Goal: Task Accomplishment & Management: Use online tool/utility

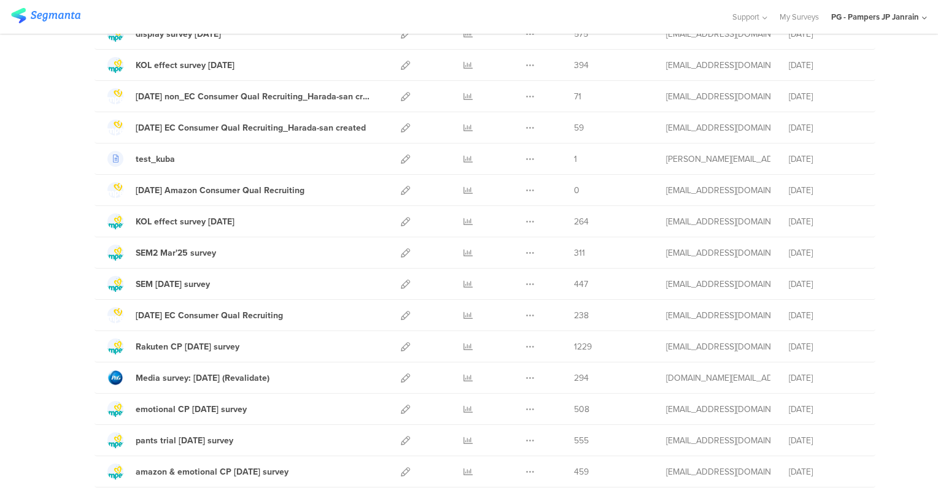
scroll to position [368, 0]
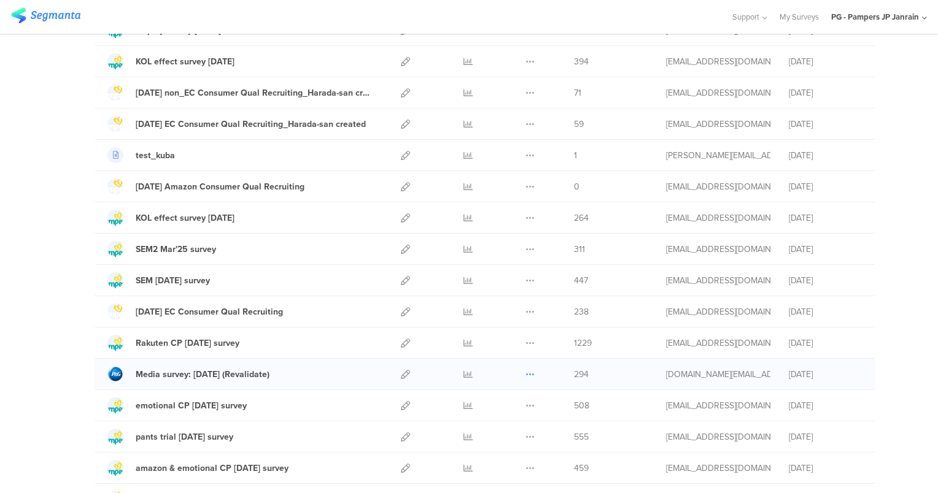
click at [525, 370] on icon at bounding box center [529, 374] width 9 height 9
click at [515, 403] on button "Duplicate" at bounding box center [505, 406] width 67 height 22
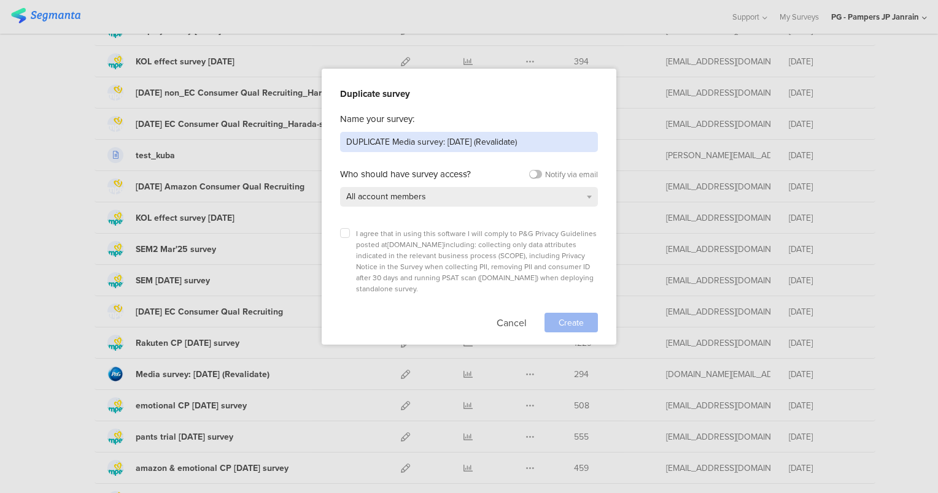
drag, startPoint x: 391, startPoint y: 140, endPoint x: 256, endPoint y: 128, distance: 134.9
click at [256, 128] on div "Duplicate survey Name your survey: DUPLICATE Media survey: Mar'25 (Revalidate) …" at bounding box center [469, 246] width 938 height 493
drag, startPoint x: 415, startPoint y: 141, endPoint x: 629, endPoint y: 147, distance: 213.6
click at [629, 147] on div "Duplicate survey Name your survey: Media survey: Mar'25 (Revalidate) Who should…" at bounding box center [469, 246] width 938 height 493
type input "Media survey: Sep'25"
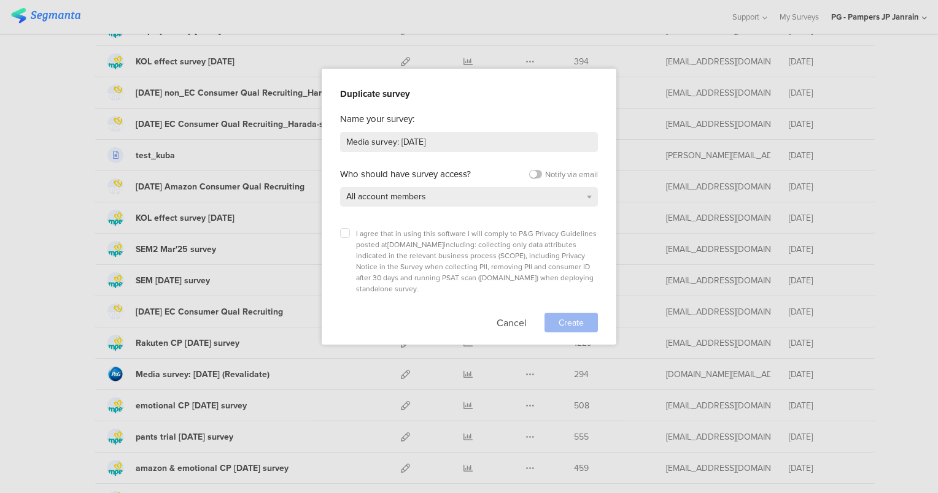
click at [408, 225] on div "I agree that in using this software I will comply to P&G Privacy Guidelines pos…" at bounding box center [469, 277] width 258 height 110
click at [385, 232] on span "I agree that in using this software I will comply to P&G Privacy Guidelines pos…" at bounding box center [476, 261] width 241 height 66
click at [334, 237] on div "Duplicate survey Name your survey: Media survey: Sep'25 Who should have survey …" at bounding box center [469, 207] width 295 height 276
click at [343, 234] on label at bounding box center [345, 233] width 10 height 10
click at [0, 0] on input "checkbox" at bounding box center [0, 0] width 0 height 0
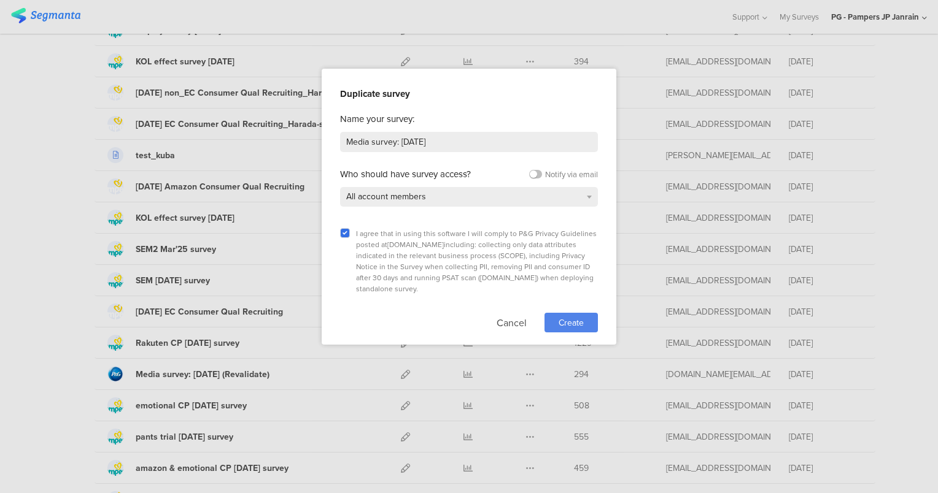
click at [563, 317] on span "Create" at bounding box center [570, 323] width 25 height 13
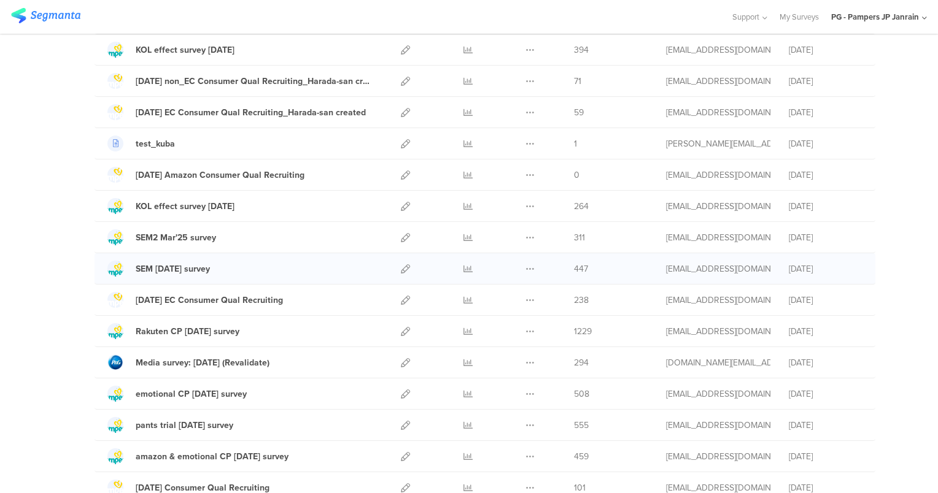
scroll to position [307, 0]
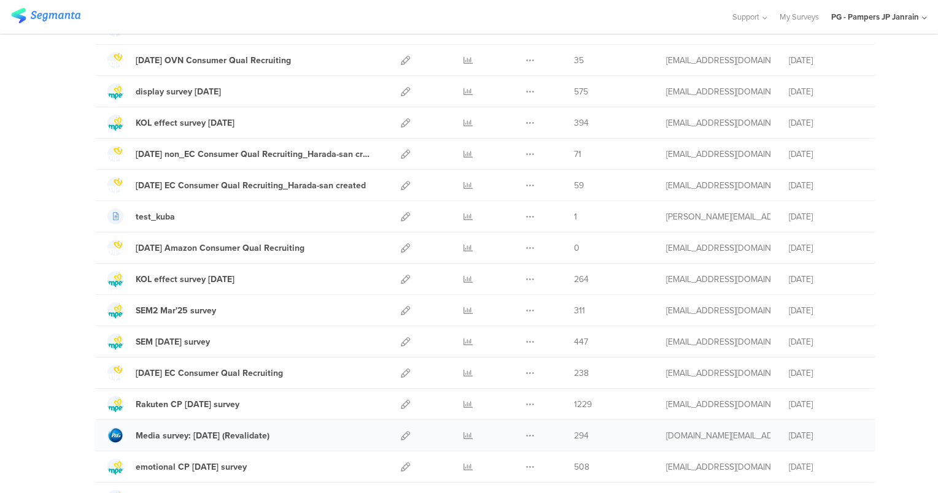
click at [517, 429] on div "Duplicate Export" at bounding box center [530, 435] width 26 height 31
click at [528, 433] on icon at bounding box center [529, 435] width 9 height 9
click at [522, 460] on button "Duplicate" at bounding box center [505, 467] width 67 height 22
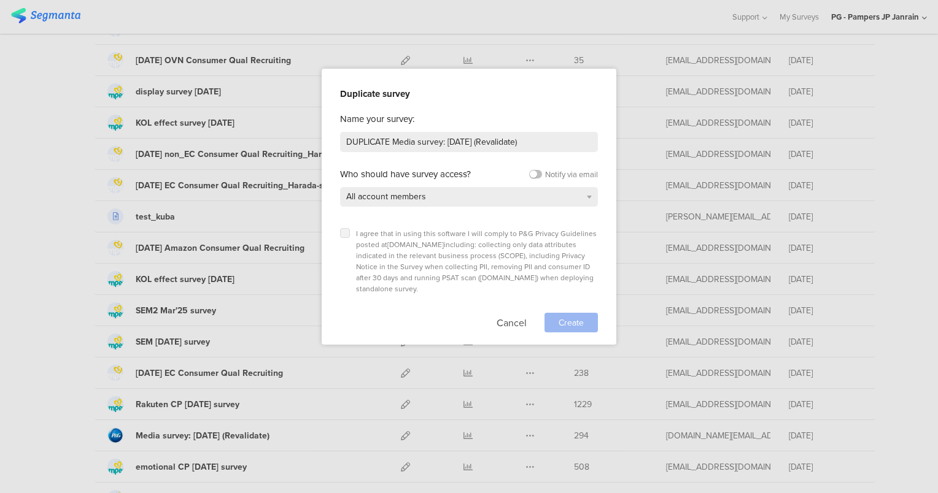
click at [344, 231] on icon at bounding box center [344, 233] width 5 height 5
click at [0, 0] on input "checkbox" at bounding box center [0, 0] width 0 height 0
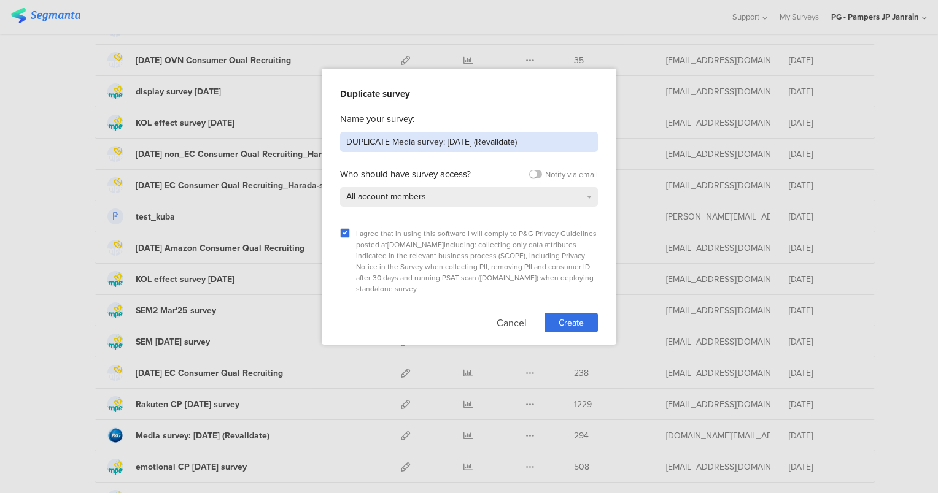
drag, startPoint x: 396, startPoint y: 142, endPoint x: 267, endPoint y: 125, distance: 129.9
click at [268, 125] on div "Duplicate survey Name your survey: DUPLICATE Media survey: Mar'25 (Revalidate) …" at bounding box center [469, 246] width 938 height 493
drag, startPoint x: 403, startPoint y: 147, endPoint x: 762, endPoint y: 141, distance: 359.0
click at [761, 141] on div "Duplicate survey Name your survey: Media survey: Mar'25 (Revalidate) Who should…" at bounding box center [469, 246] width 938 height 493
type input "Media survey: Sep'25"
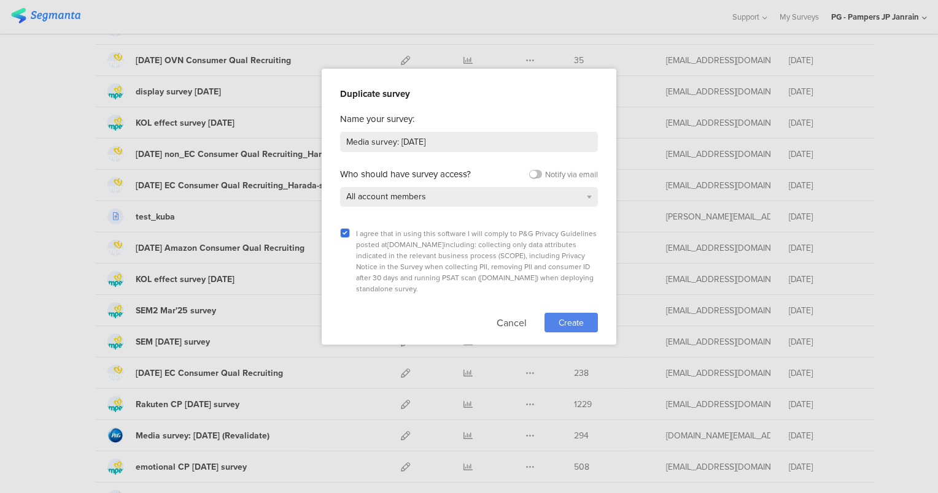
click at [582, 317] on span "Create" at bounding box center [570, 323] width 25 height 13
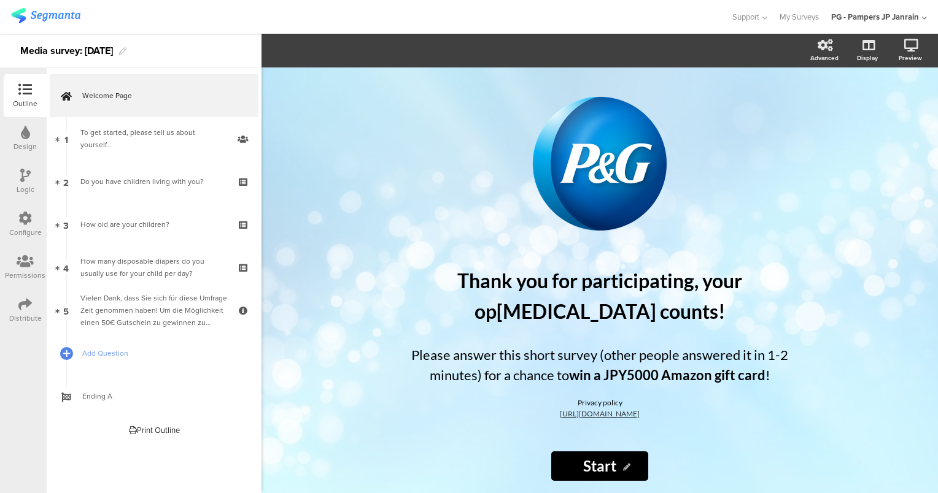
click at [10, 125] on div "Design" at bounding box center [25, 138] width 43 height 43
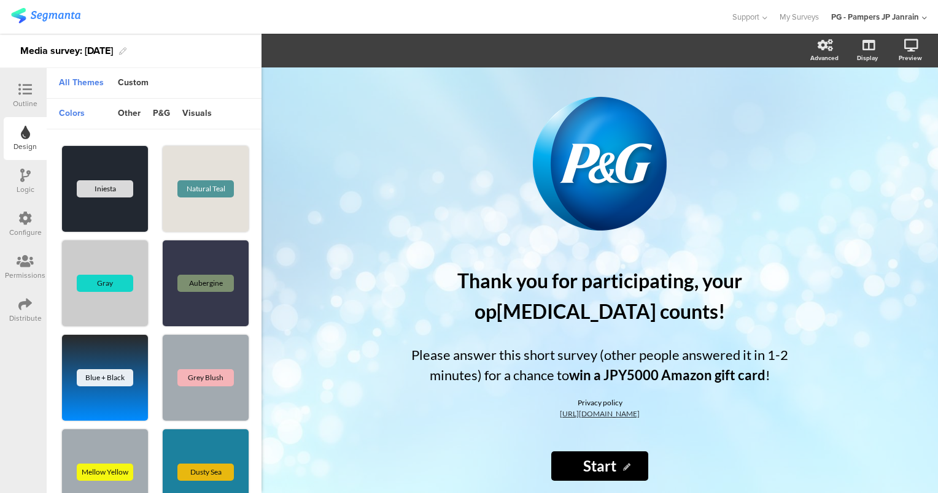
click at [10, 166] on div "Logic" at bounding box center [25, 181] width 43 height 43
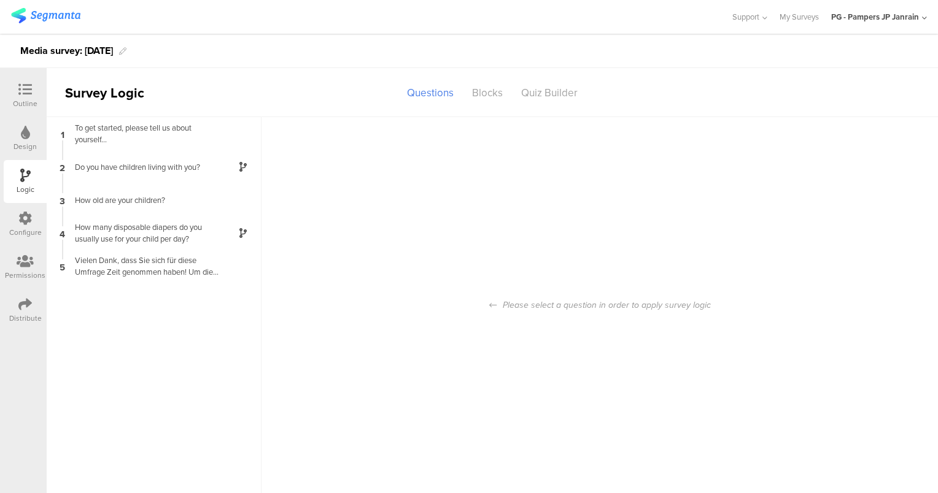
click at [13, 89] on div at bounding box center [25, 90] width 25 height 15
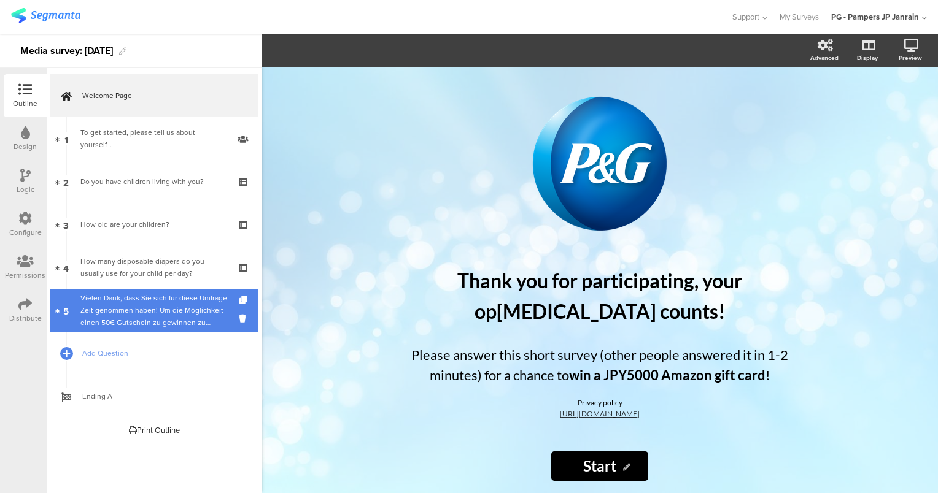
click at [108, 302] on div "﻿Vielen Dank, dass Sie sich für diese Umfrage Zeit genommen haben! Um die Mögli…" at bounding box center [153, 310] width 147 height 37
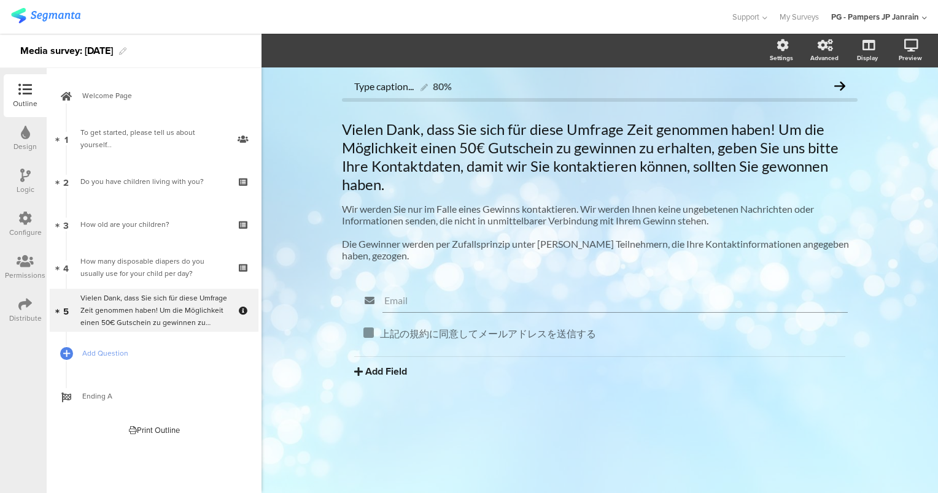
click at [25, 234] on div "Configure" at bounding box center [25, 232] width 33 height 11
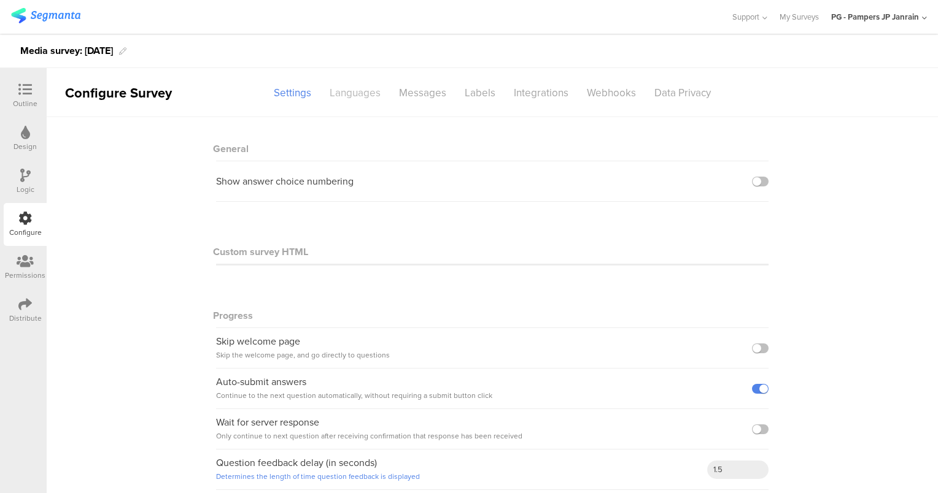
click at [358, 101] on div "Languages" at bounding box center [354, 92] width 69 height 21
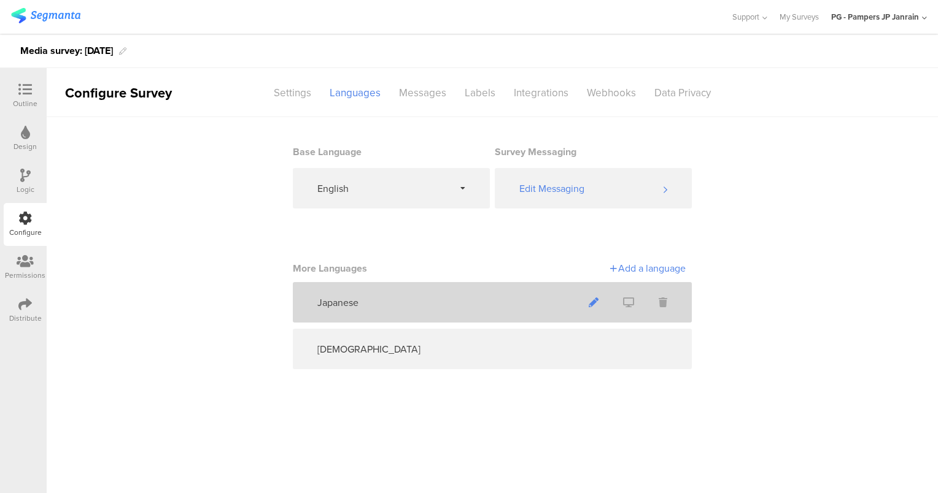
click at [588, 303] on icon at bounding box center [593, 303] width 10 height 10
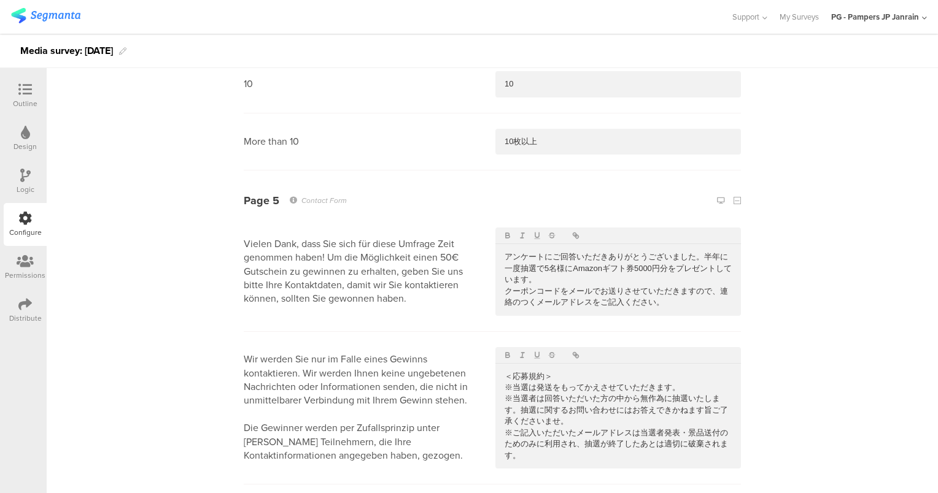
scroll to position [3111, 0]
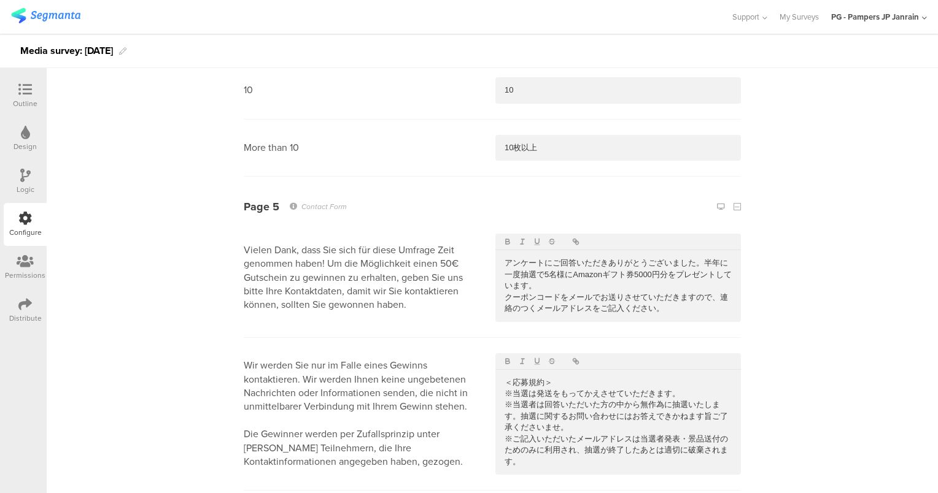
click at [526, 258] on p "アンケートにご回答いただきありがとうございました。半年に一度抽選で5名様にAmazonギフト券5000円分をプレゼントしています。" at bounding box center [617, 275] width 227 height 34
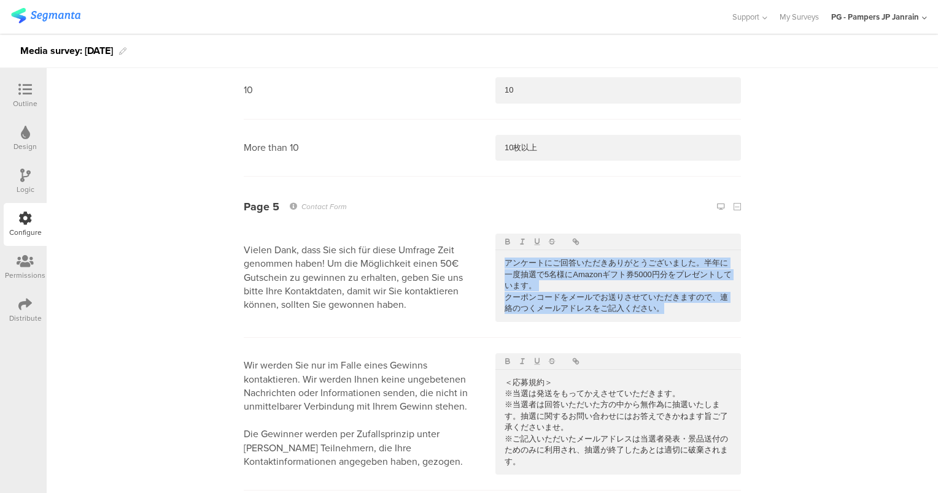
copy div "アンケートにご回答いただきありがとうございました。半年に一度抽選で5名様にAmazonギフト券5000円分をプレゼントしています。 クーポンコードをメールでお…"
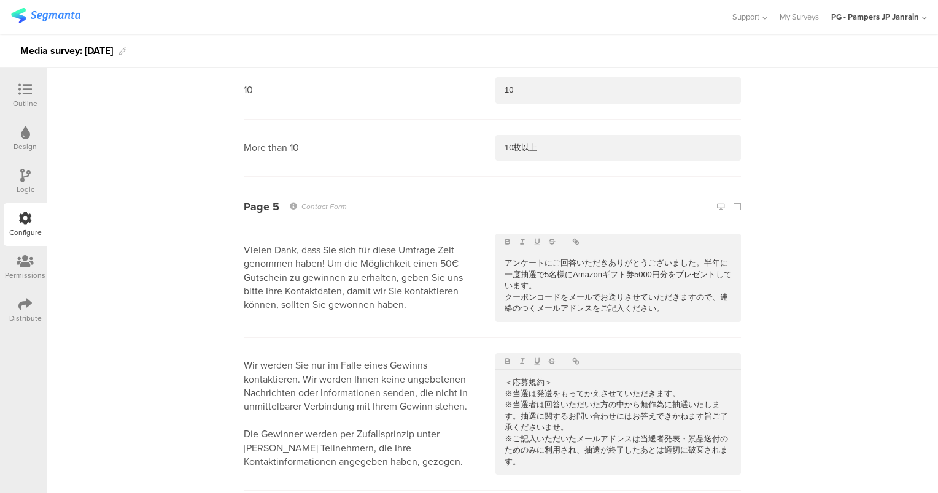
click at [603, 399] on p "※当選者は回答いただいた方の中から無作為に抽選いたします。抽選に関するお問い合わせにはお答えできかねます旨ご了承くださいませ。" at bounding box center [617, 416] width 227 height 34
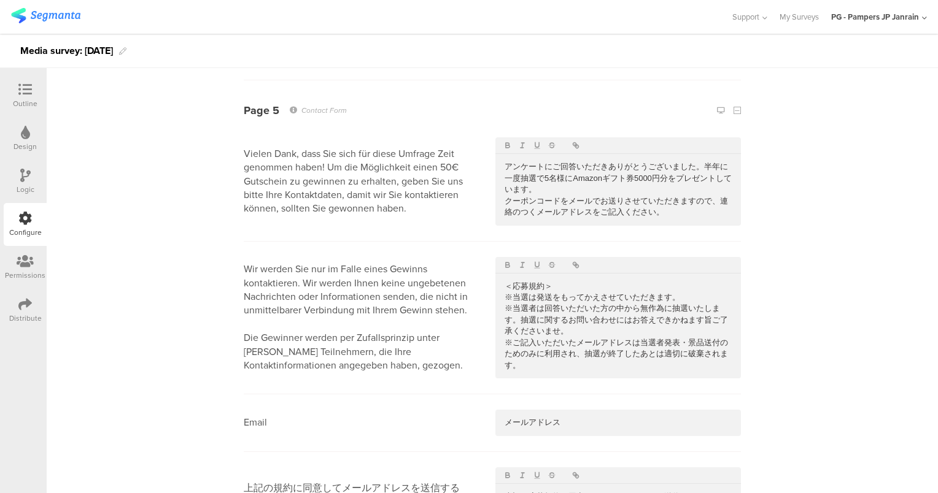
scroll to position [3234, 0]
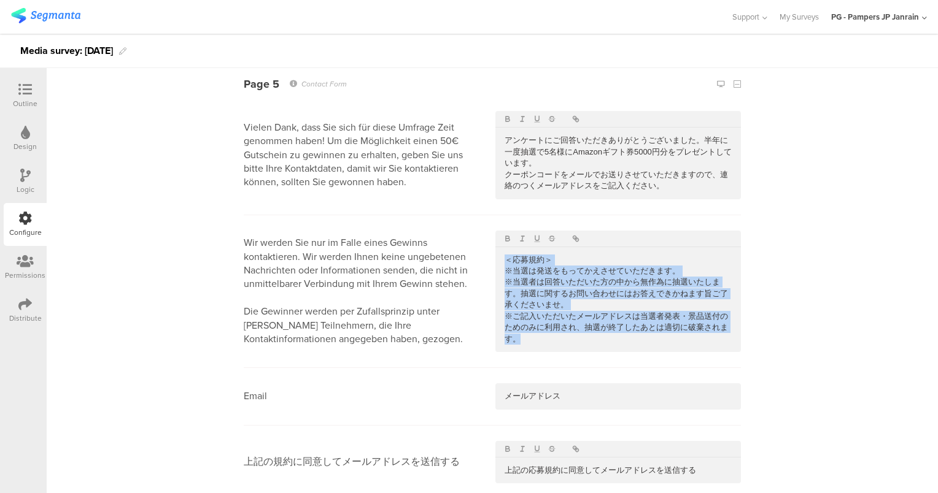
copy div "＜応募規約＞ ※当選は発送をもってかえさせていただきます。 ※当選者は回答いただいた方の中から無作為に抽選いたします。抽選に関するお問い合わせにはお答えできか…"
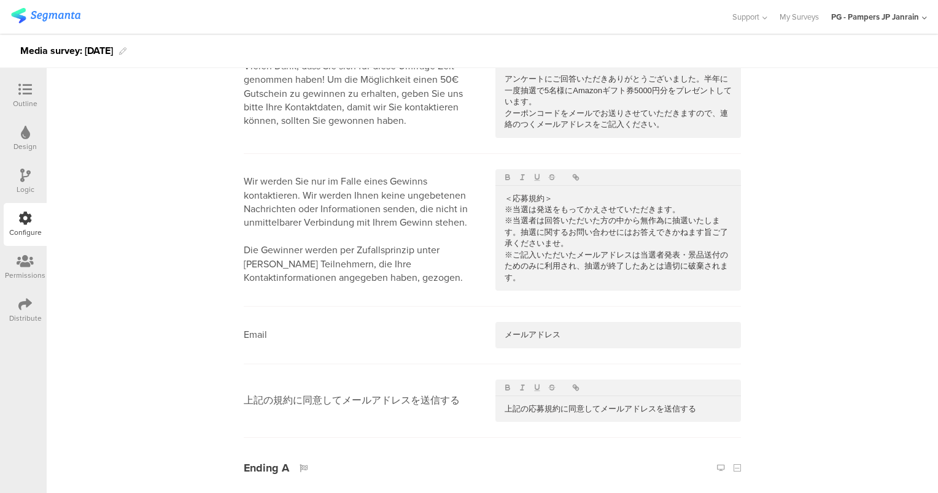
click at [578, 330] on p "メールアドレス" at bounding box center [617, 335] width 227 height 11
copy p "メールアドレス"
click at [577, 404] on p "上記の応募規約に同意してメールアドレスを送信する" at bounding box center [617, 409] width 227 height 11
copy p "上記の応募規約に同意してメールアドレスを送信する"
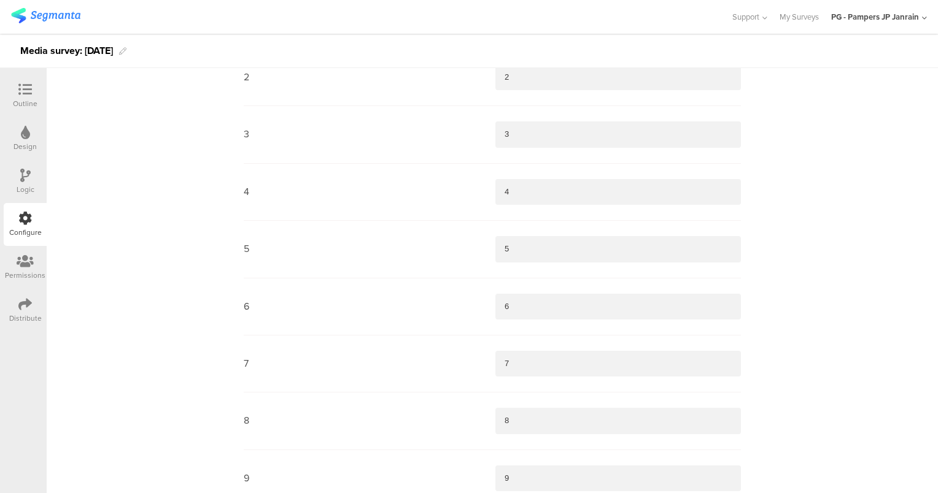
scroll to position [2620, 0]
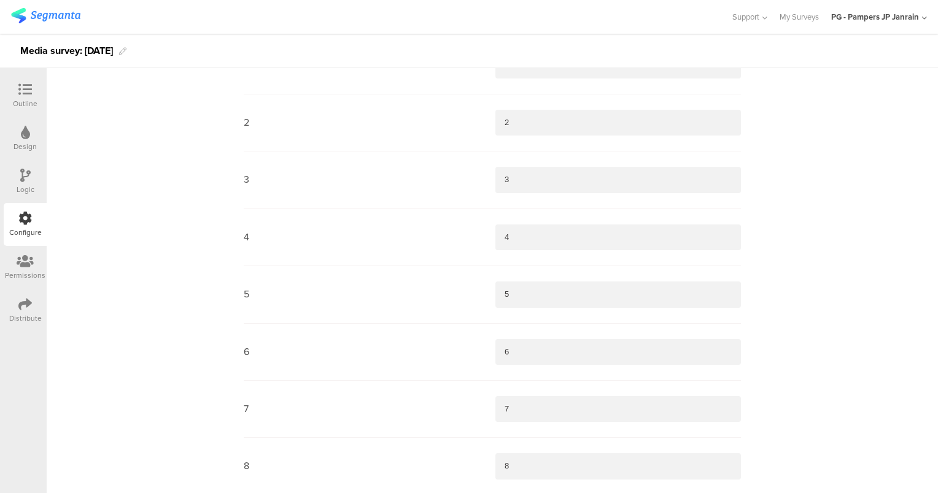
click at [25, 88] on icon at bounding box center [24, 89] width 13 height 13
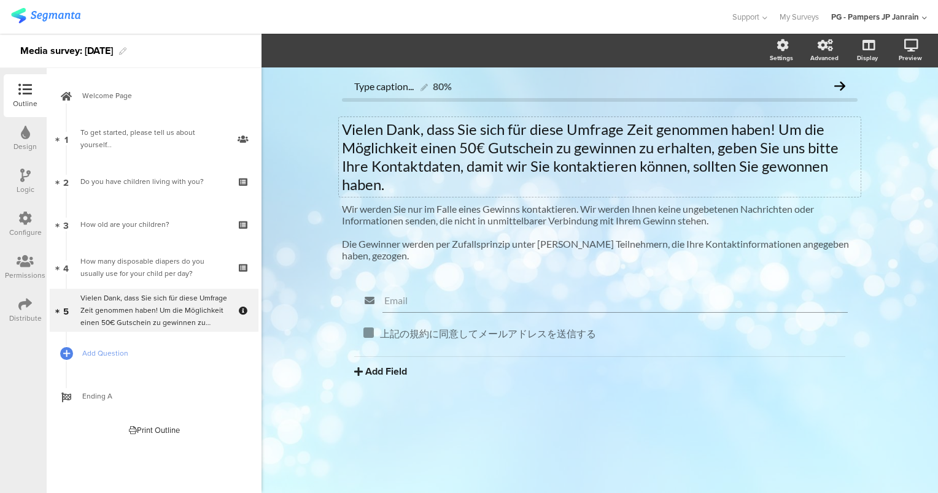
click at [566, 168] on span "﻿Vielen Dank, dass Sie sich für diese Umfrage Zeit genommen haben! Um die Mögli…" at bounding box center [590, 156] width 496 height 73
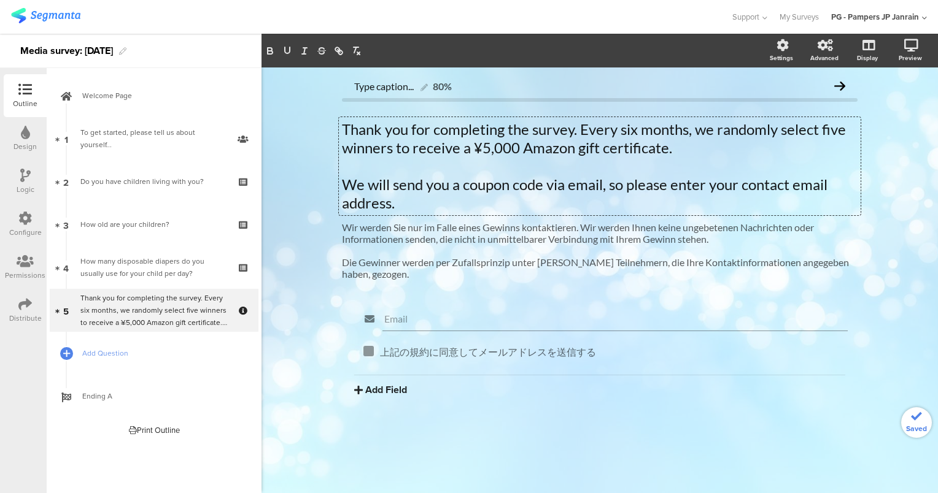
click at [900, 182] on div "Type caption... 80% Thank you for completing the survey. Every six months, we r…" at bounding box center [599, 280] width 676 height 426
click at [528, 250] on div at bounding box center [599, 251] width 515 height 12
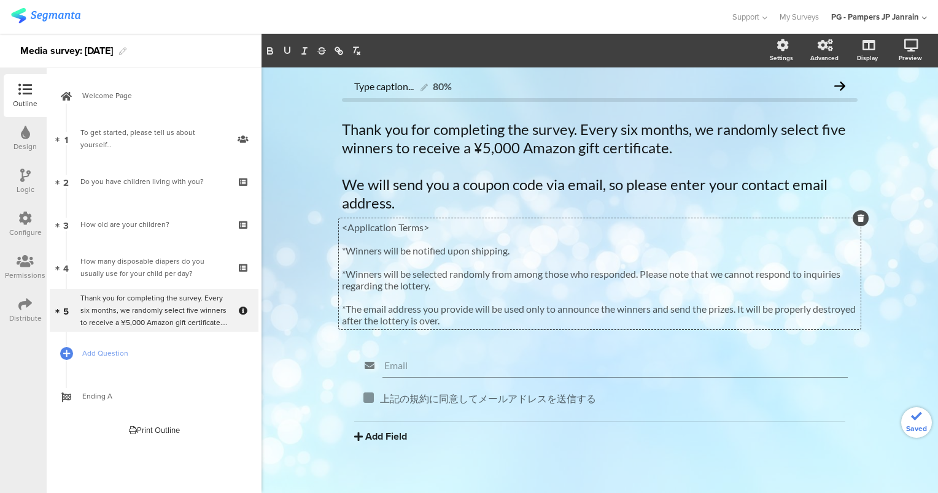
click at [888, 209] on div "Type caption... 80% Thank you for completing the survey. Every six months, we r…" at bounding box center [599, 287] width 676 height 441
click at [479, 363] on input "Email" at bounding box center [614, 366] width 461 height 12
type input "Email Address"
click at [542, 401] on p "上記の規約に同意してメールアドレスを送信する" at bounding box center [609, 399] width 459 height 13
click at [316, 345] on div "Type caption... 80% Thank you for completing the survey. Every six months, we r…" at bounding box center [599, 287] width 676 height 441
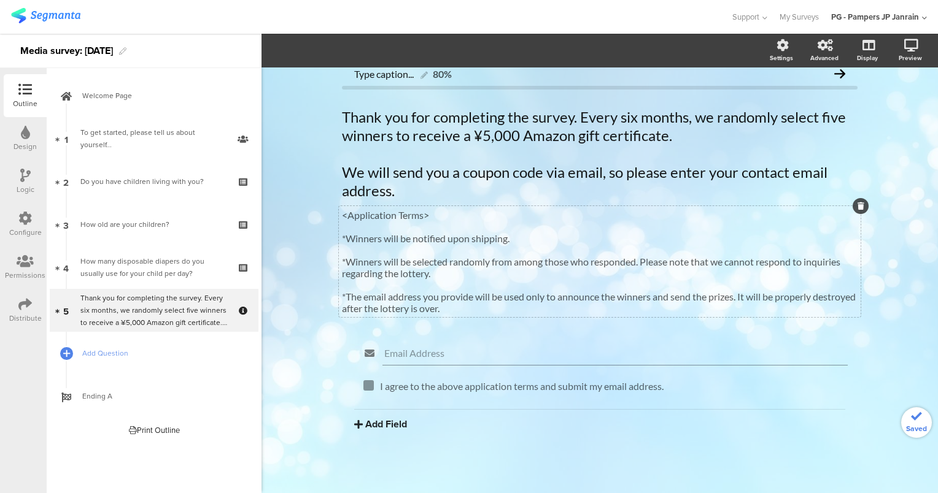
scroll to position [15, 0]
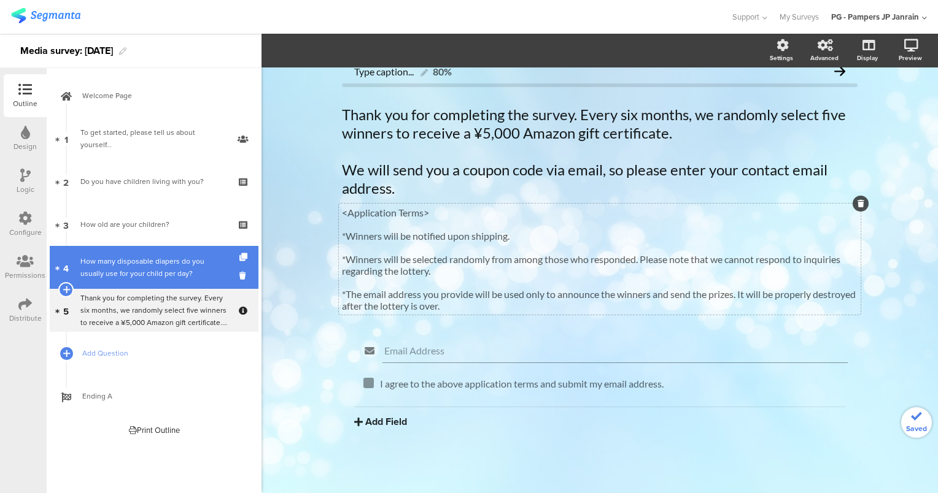
click at [121, 280] on link "4 How many disposable diapers do you usually use for your child per day?" at bounding box center [154, 267] width 209 height 43
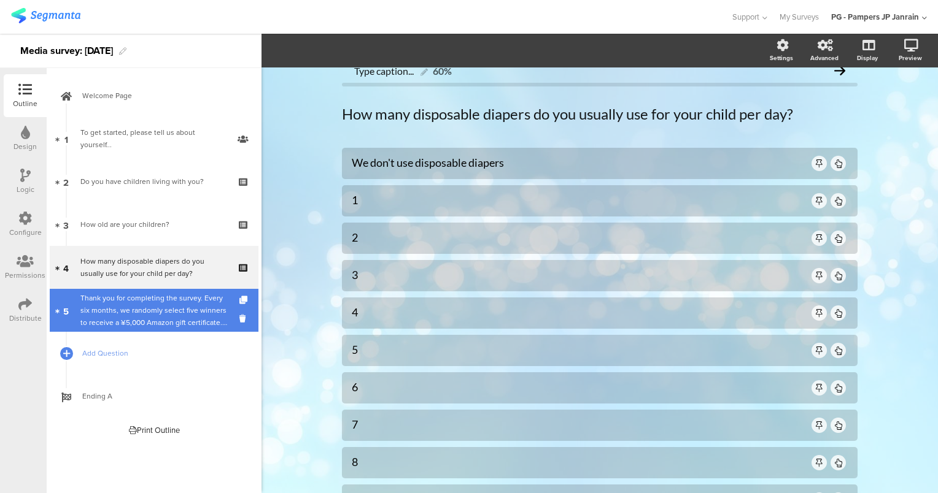
click at [131, 303] on div "Thank you for completing the survey. Every six months, we randomly select five …" at bounding box center [153, 310] width 147 height 37
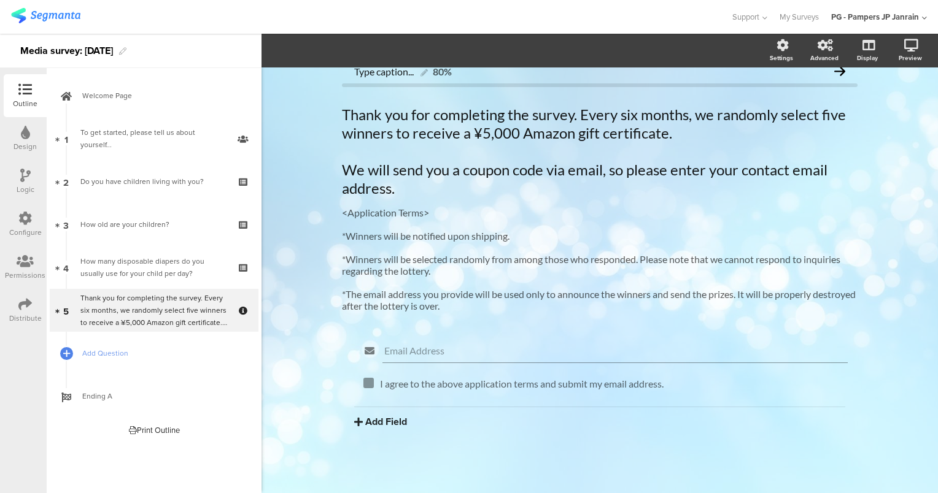
click at [26, 153] on div "Design" at bounding box center [25, 138] width 43 height 43
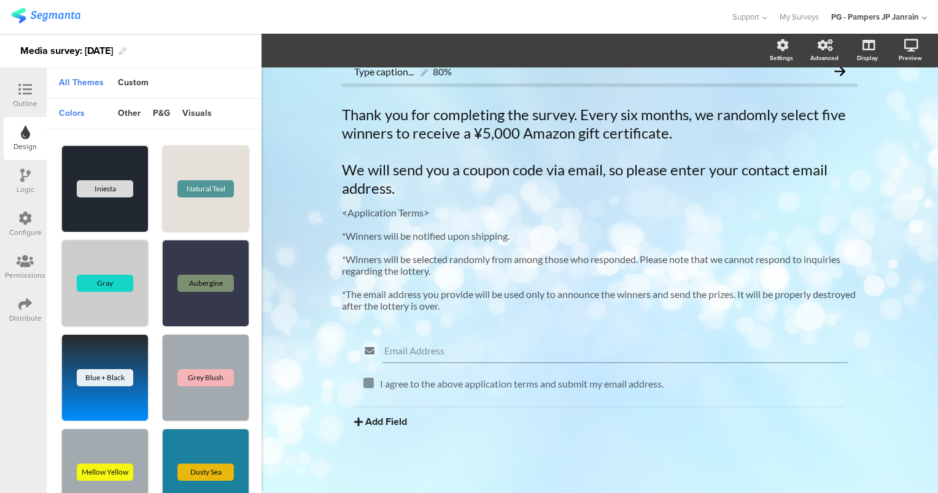
click at [25, 229] on div "Configure" at bounding box center [25, 232] width 33 height 11
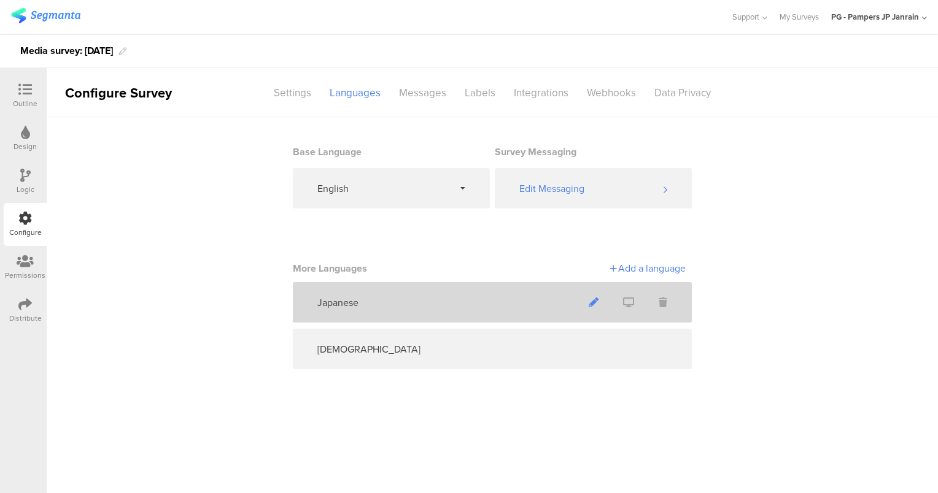
click at [595, 293] on span at bounding box center [593, 303] width 34 height 33
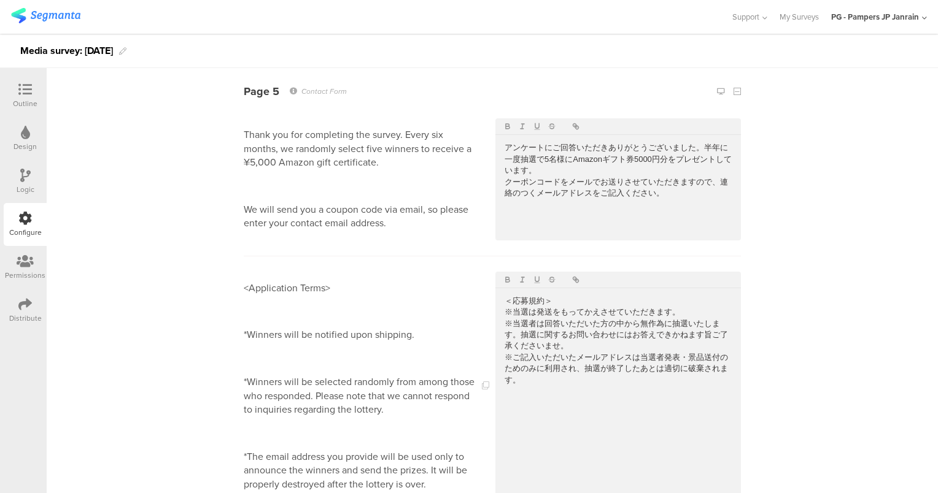
scroll to position [3129, 0]
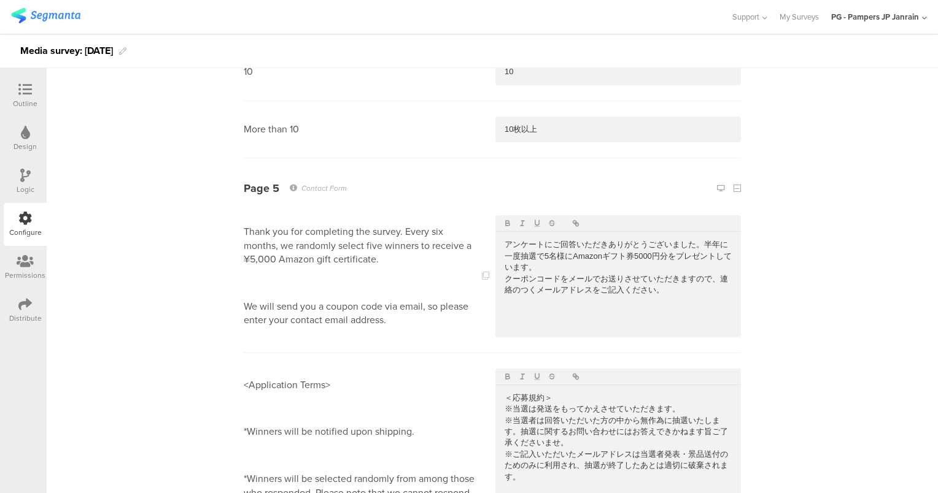
click at [363, 276] on p at bounding box center [360, 282] width 232 height 13
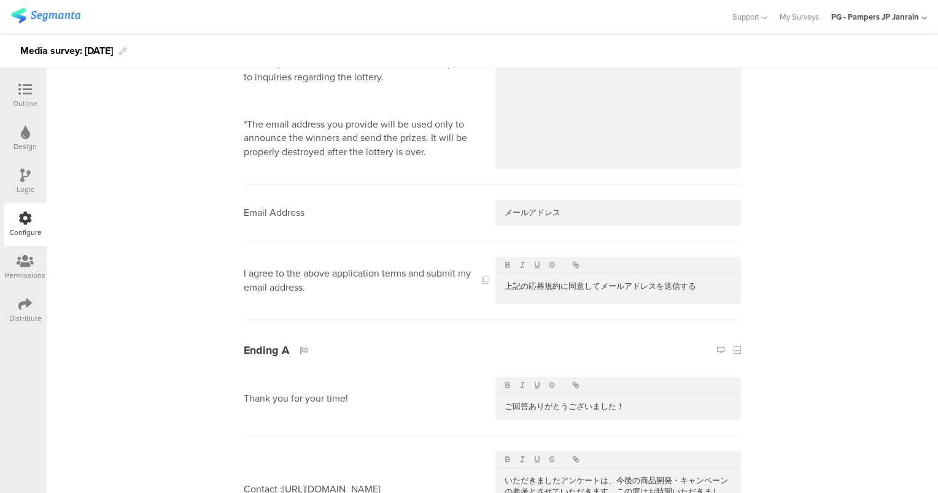
scroll to position [3625, 0]
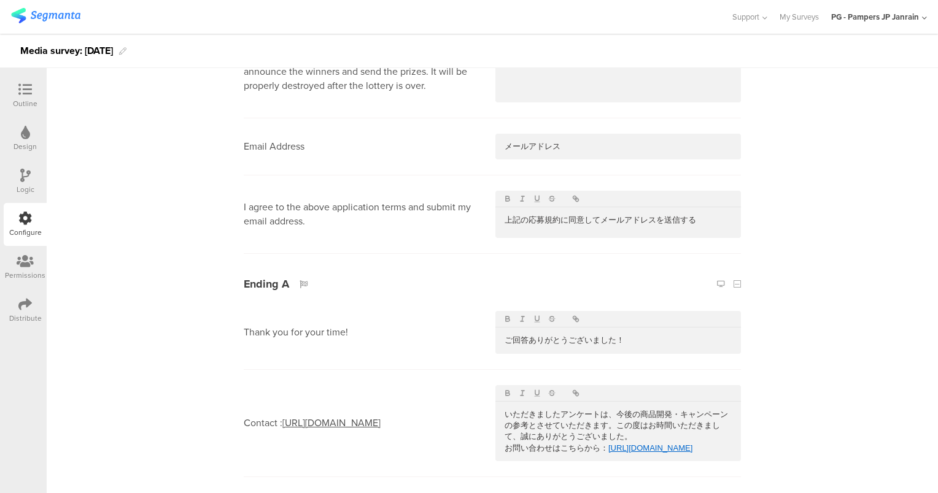
click at [23, 101] on div "Outline" at bounding box center [25, 103] width 25 height 11
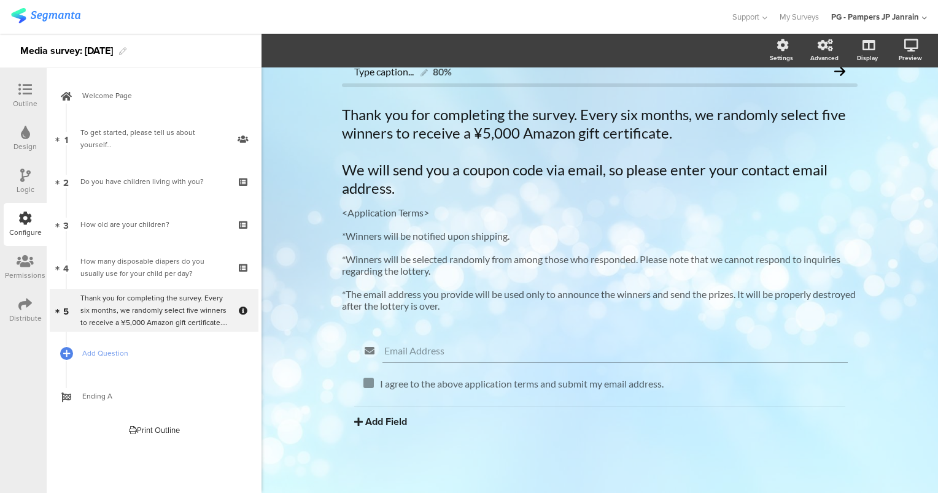
scroll to position [16, 0]
click at [395, 223] on p at bounding box center [599, 224] width 515 height 12
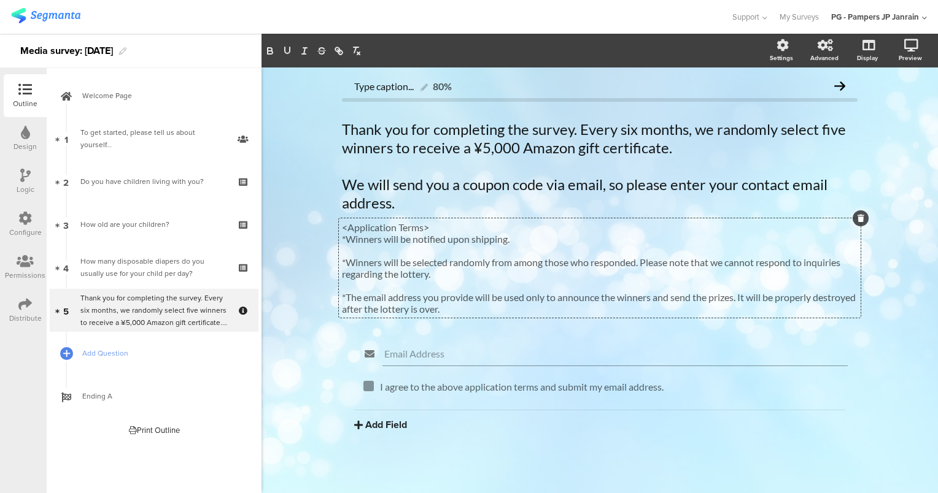
click at [414, 253] on p at bounding box center [599, 251] width 515 height 12
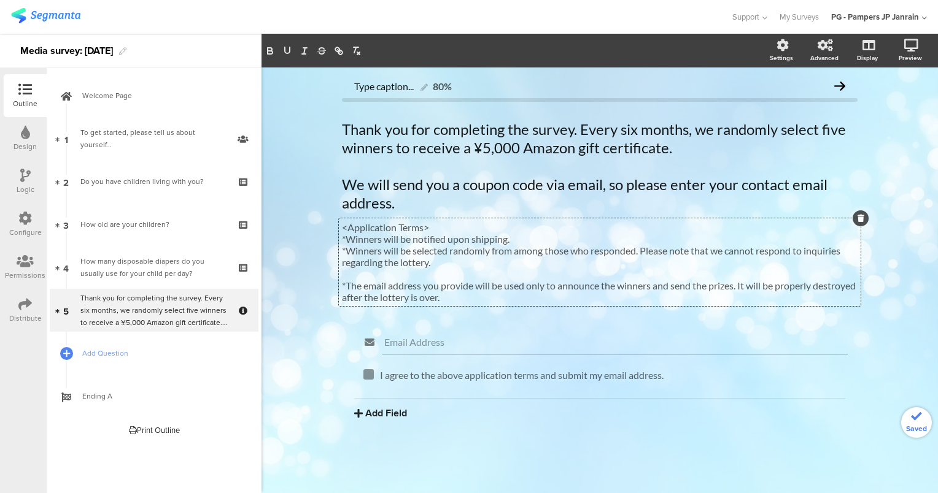
click at [412, 267] on p "*Winners will be selected randomly from among those who responded. Please note …" at bounding box center [599, 256] width 515 height 23
click at [405, 272] on p at bounding box center [599, 274] width 515 height 12
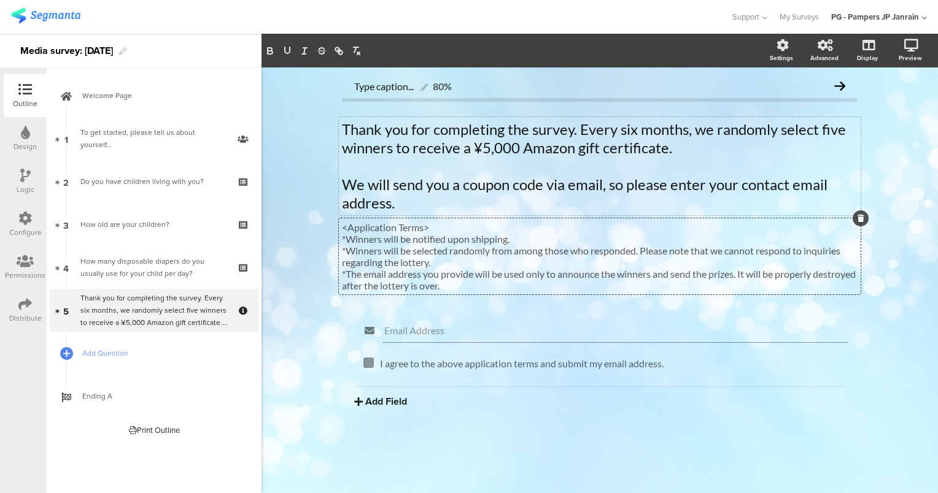
click at [418, 164] on p at bounding box center [599, 166] width 515 height 18
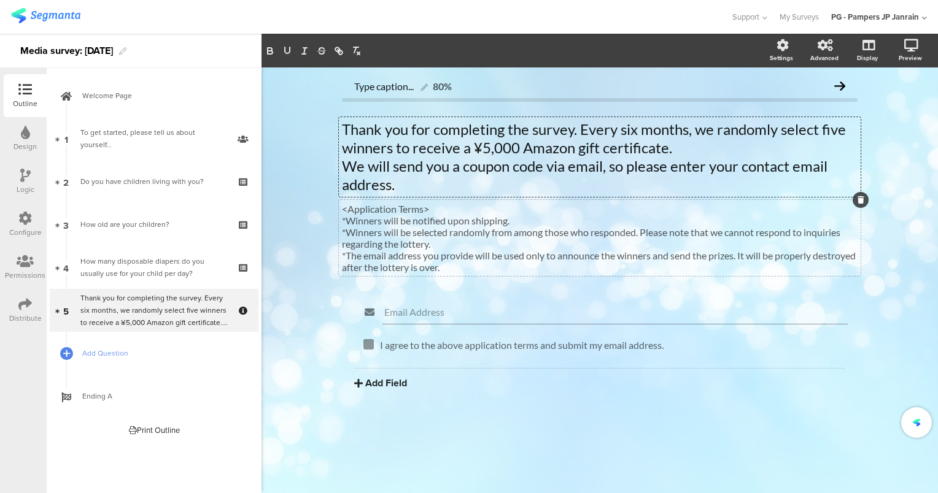
click at [545, 415] on div "Email Address I agree to the above application terms and submit my email addres…" at bounding box center [599, 373] width 515 height 151
click at [31, 153] on div "Design" at bounding box center [25, 138] width 43 height 43
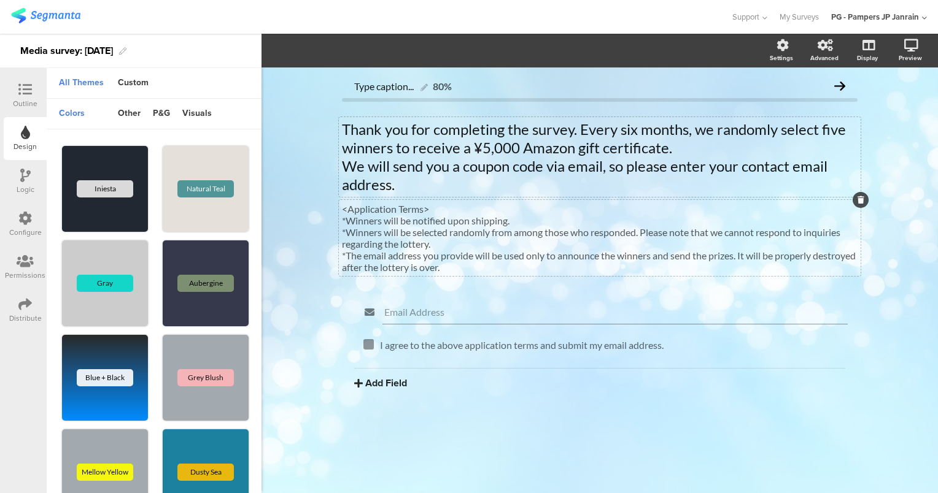
click at [26, 103] on div "Outline" at bounding box center [25, 103] width 25 height 11
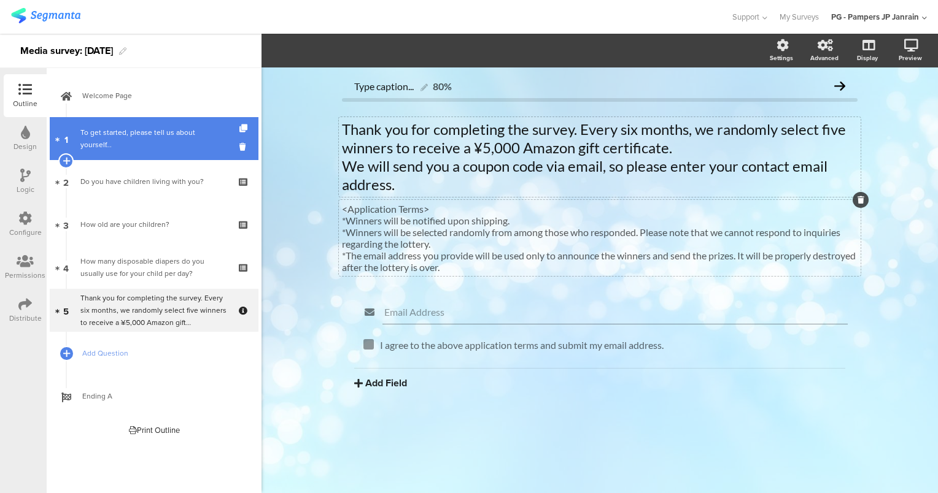
click at [155, 136] on div "To get started, please tell us about yourself..." at bounding box center [153, 138] width 147 height 25
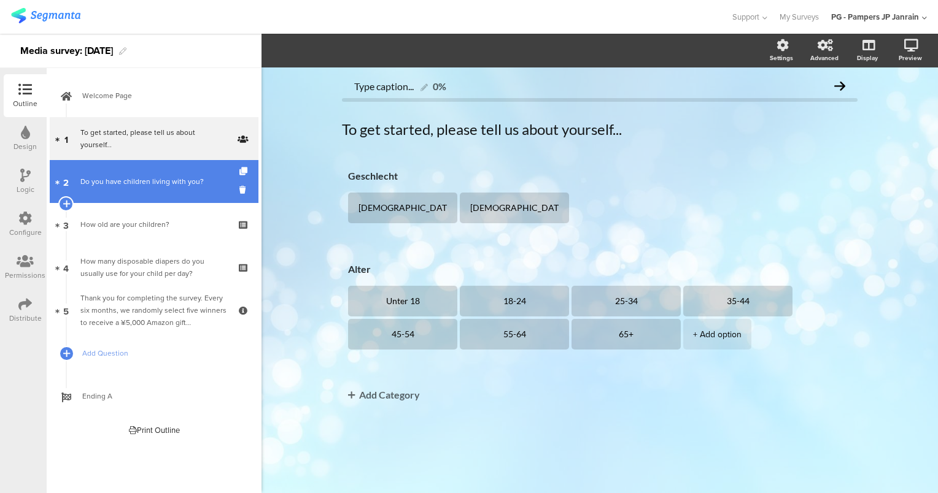
click at [154, 184] on div "Do you have children living with you?" at bounding box center [153, 181] width 147 height 12
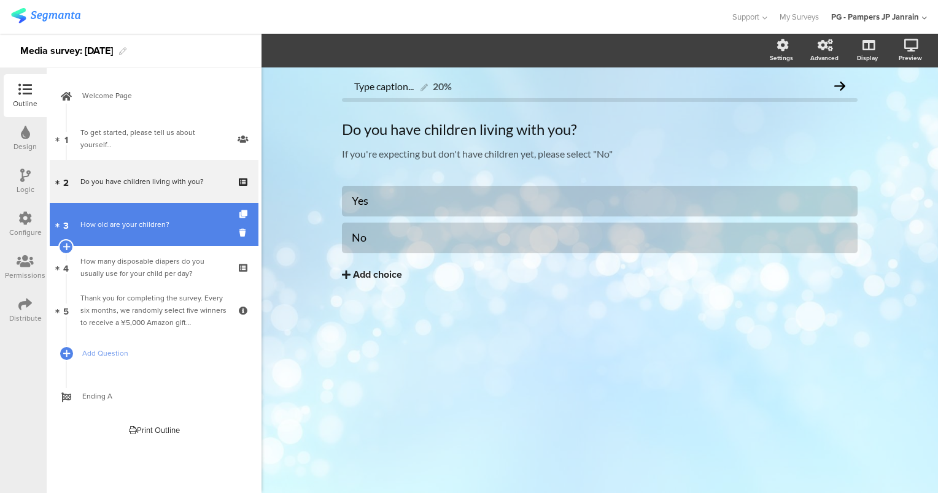
click at [147, 233] on link "3 How old are your children?" at bounding box center [154, 224] width 209 height 43
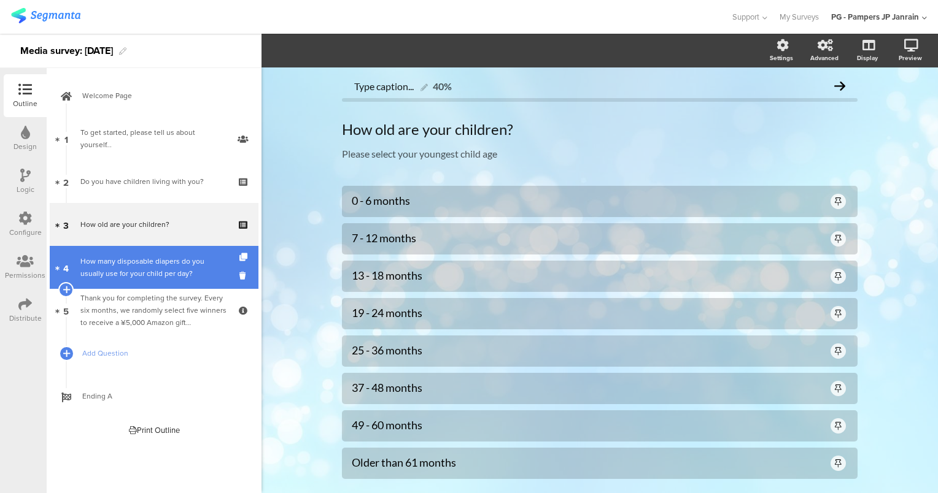
click at [173, 268] on div "How many disposable diapers do you usually use for your child per day?" at bounding box center [153, 267] width 147 height 25
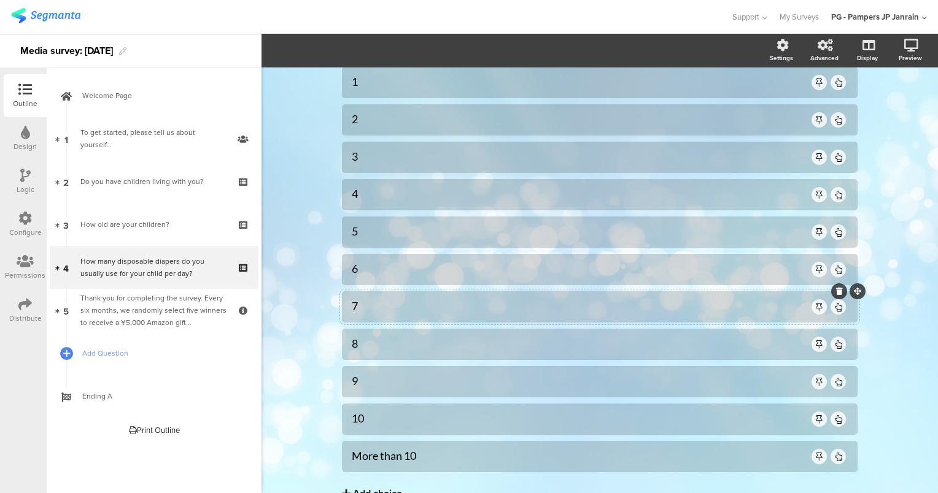
scroll to position [199, 0]
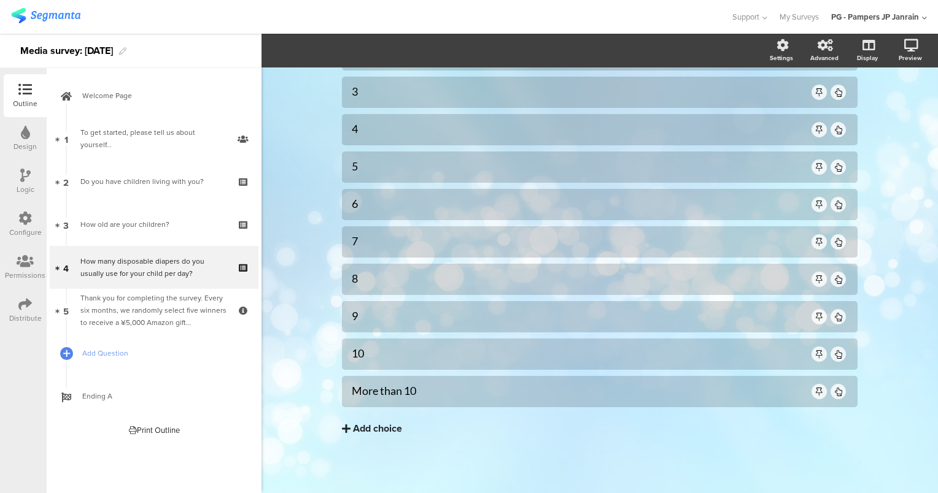
click at [29, 306] on icon at bounding box center [24, 304] width 13 height 13
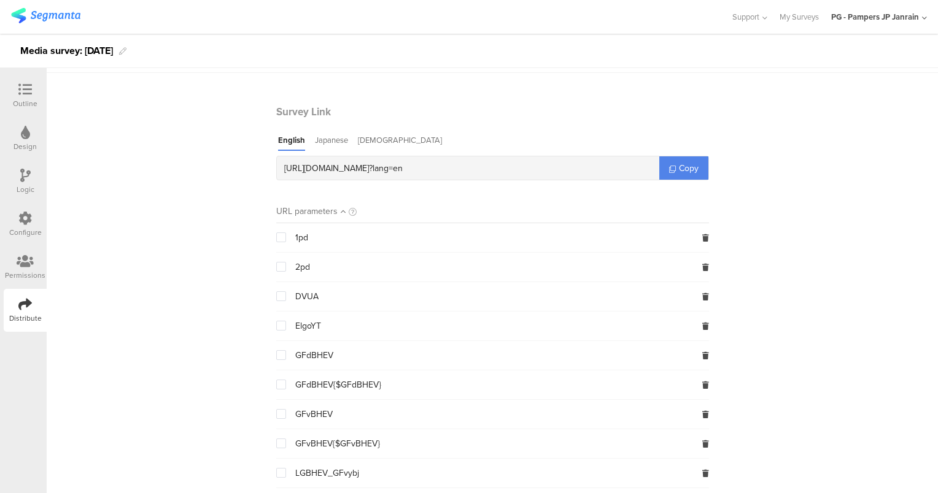
scroll to position [61, 0]
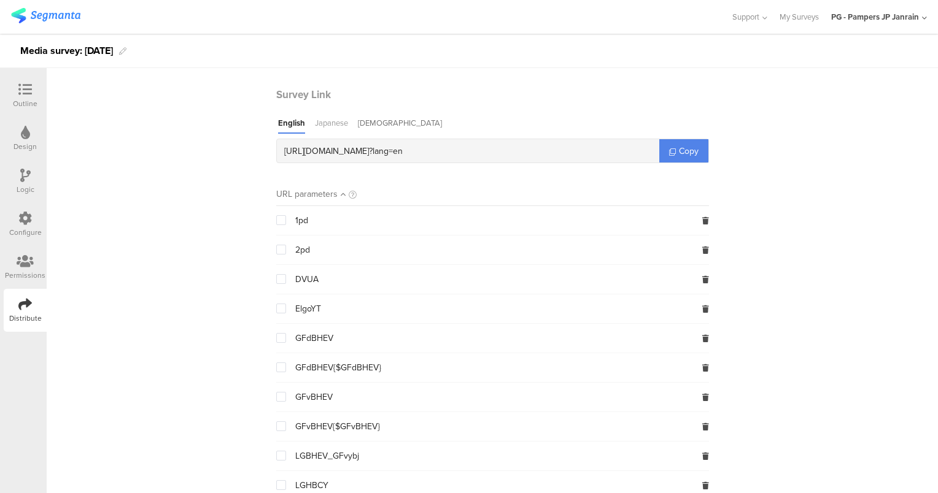
click at [334, 130] on div "Japanese" at bounding box center [331, 125] width 33 height 17
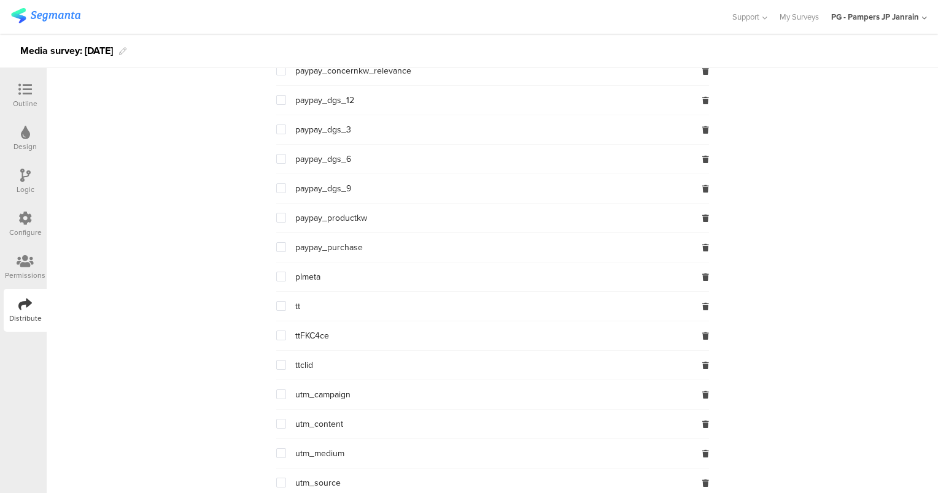
scroll to position [2307, 0]
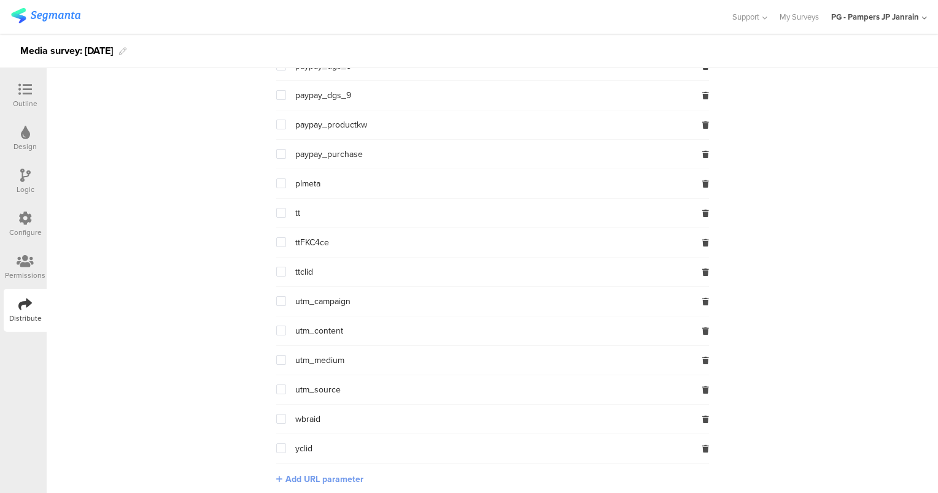
click at [276, 476] on icon at bounding box center [279, 480] width 6 height 8
click at [331, 469] on input "text" at bounding box center [357, 479] width 162 height 20
type input "FUA1"
click at [456, 476] on div "FUA1 Save" at bounding box center [371, 479] width 191 height 20
click at [455, 474] on div "FUA1 Save" at bounding box center [371, 479] width 191 height 20
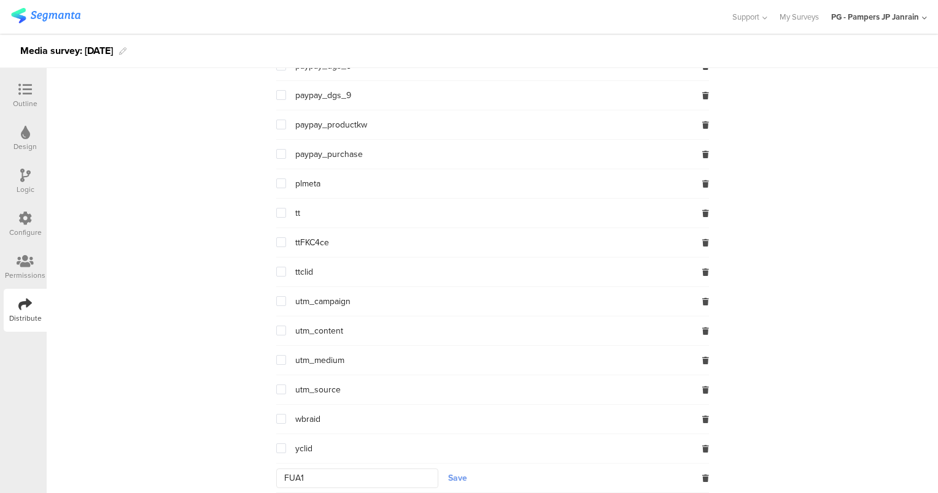
click at [455, 473] on button "Save" at bounding box center [457, 478] width 19 height 13
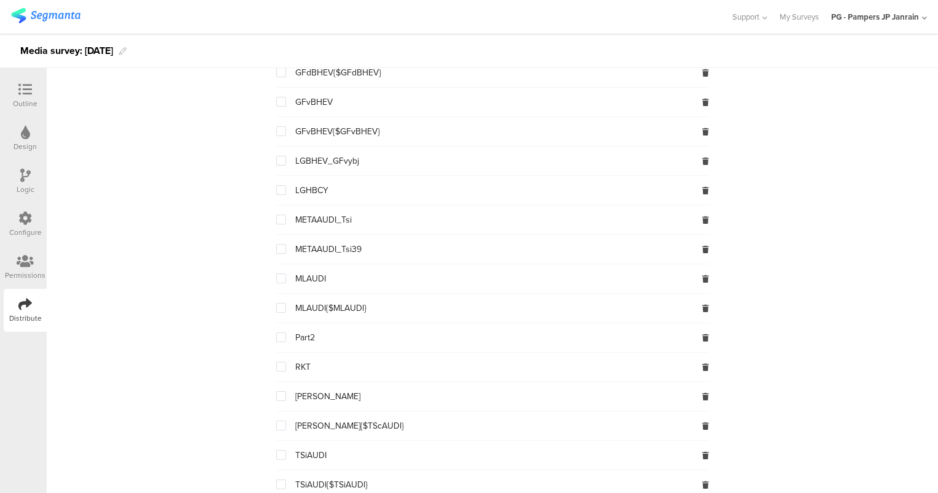
scroll to position [0, 0]
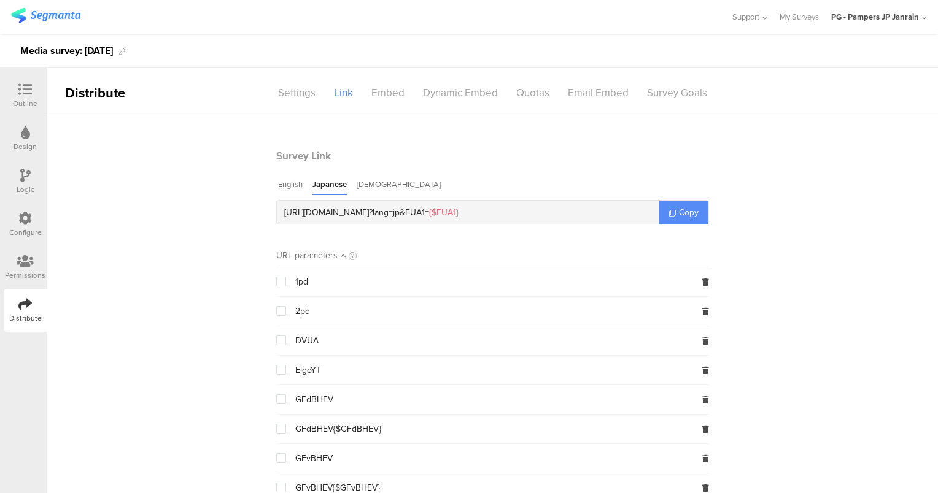
click at [670, 209] on link "Copy" at bounding box center [683, 212] width 49 height 23
drag, startPoint x: 427, startPoint y: 216, endPoint x: 404, endPoint y: 214, distance: 23.4
click at [404, 214] on div "https://pgsurveys.segmanta.com/fe3f8q ? lang=jp & FUA1= {$FUA1}" at bounding box center [468, 212] width 382 height 23
copy div "fe3f8q"
click at [458, 215] on span "{$FUA1}" at bounding box center [443, 212] width 29 height 13
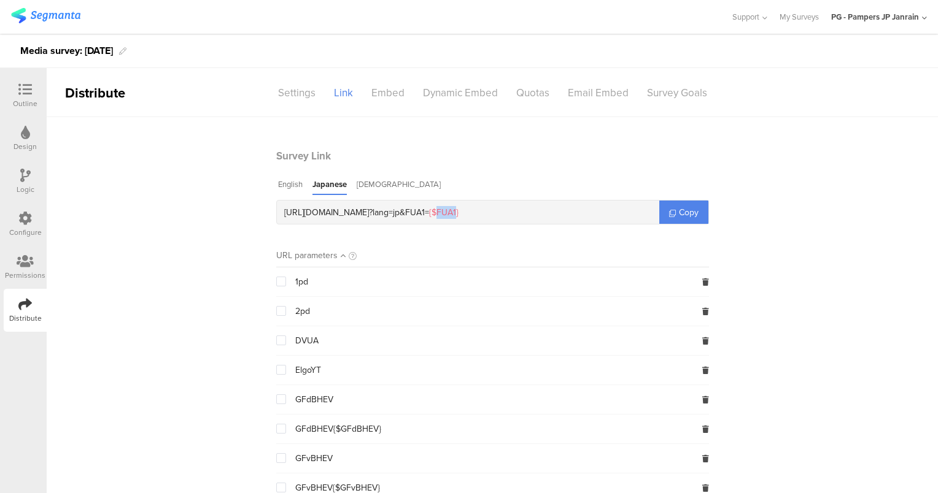
click at [458, 215] on span "{$FUA1}" at bounding box center [443, 212] width 29 height 13
copy span "FUA1"
